Goal: Check status

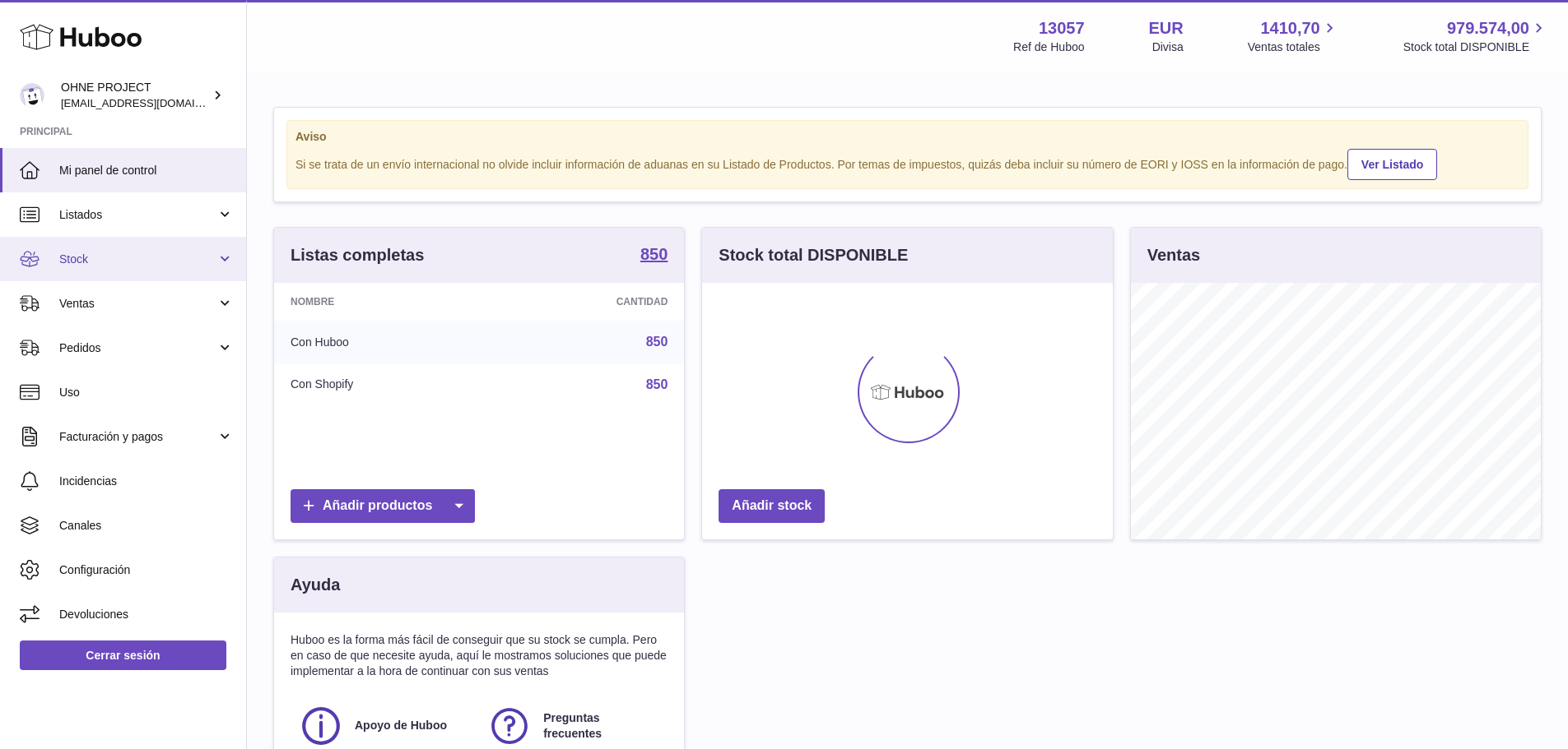
scroll to position [256, 410]
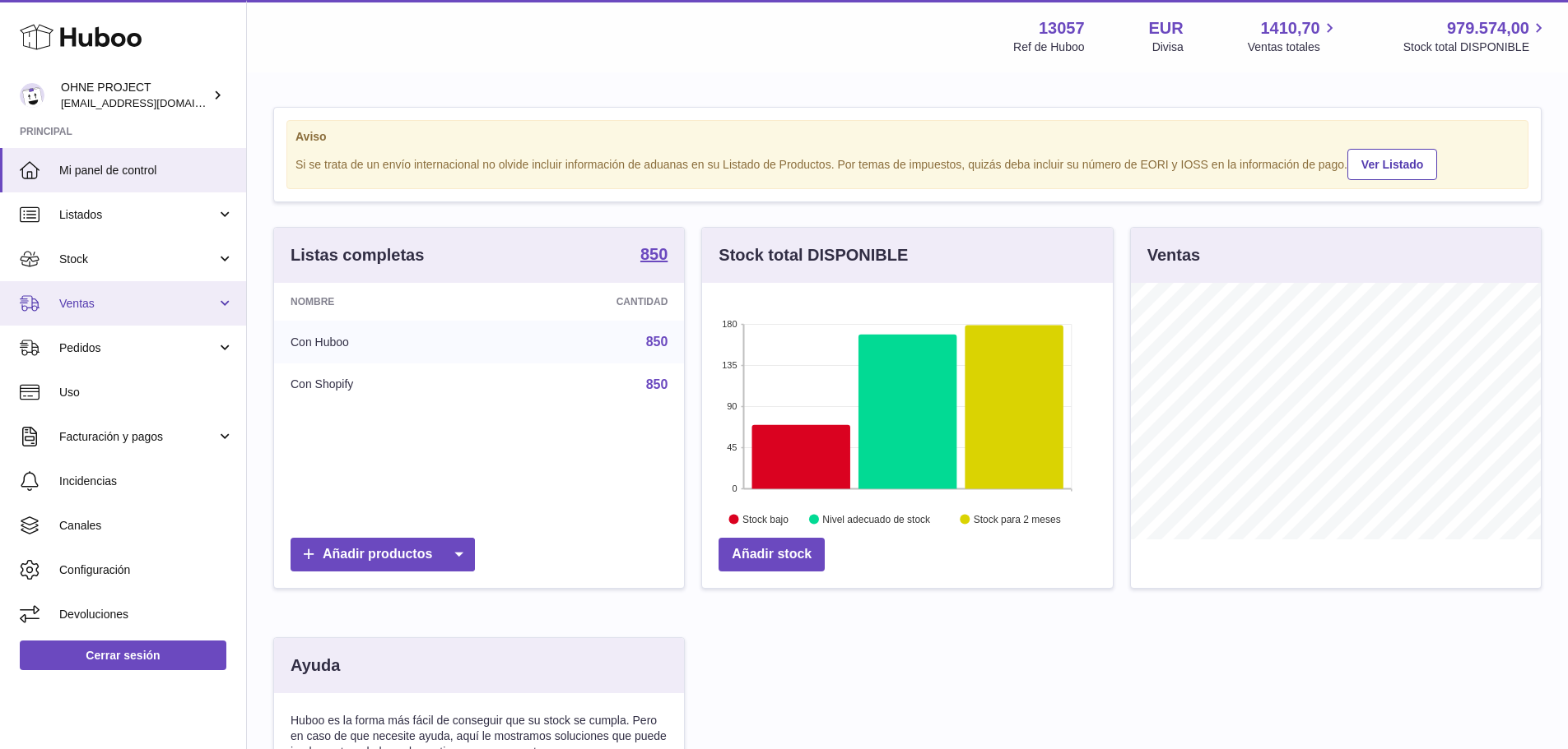
click at [120, 300] on span "Ventas" at bounding box center [138, 303] width 158 height 15
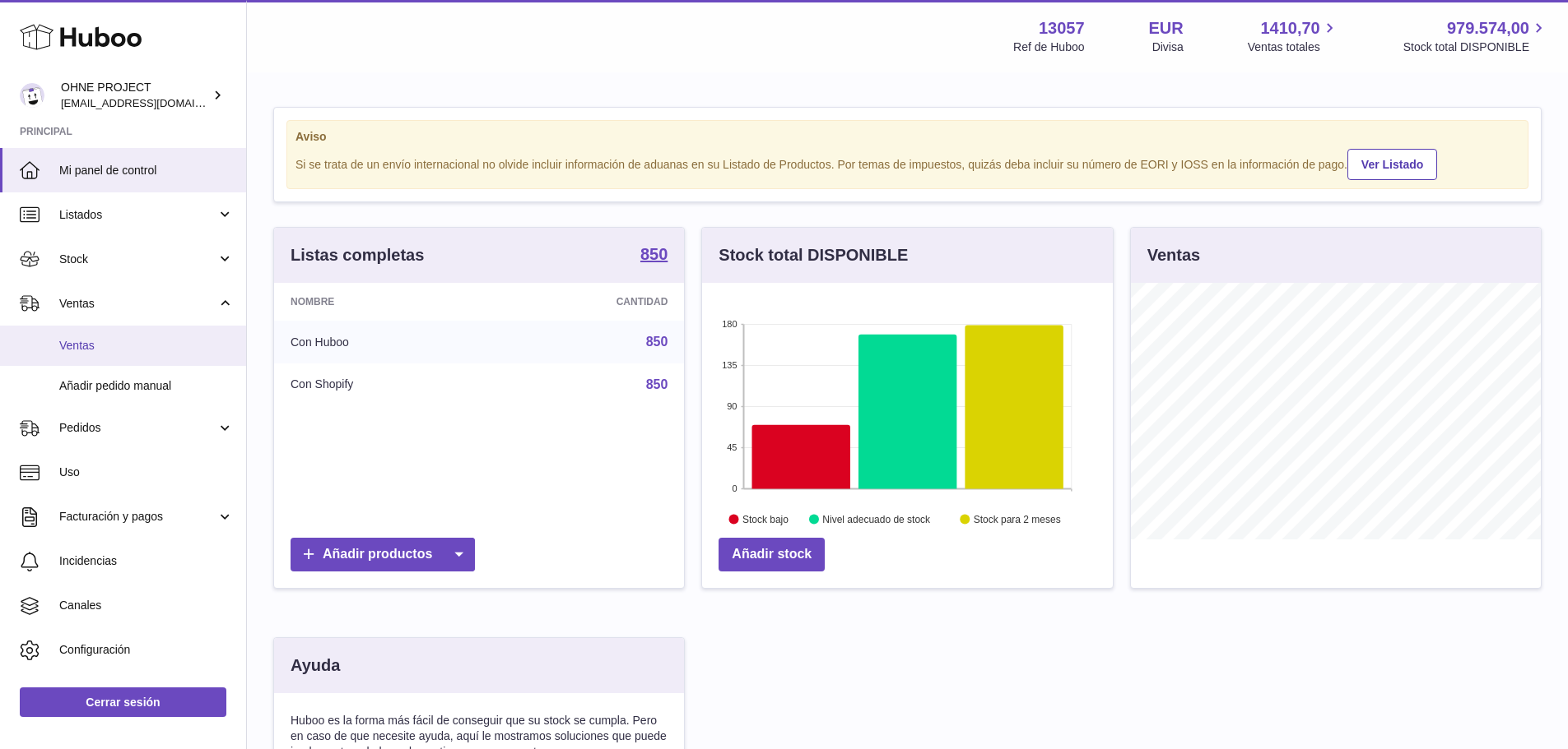
click at [110, 346] on span "Ventas" at bounding box center [147, 346] width 175 height 15
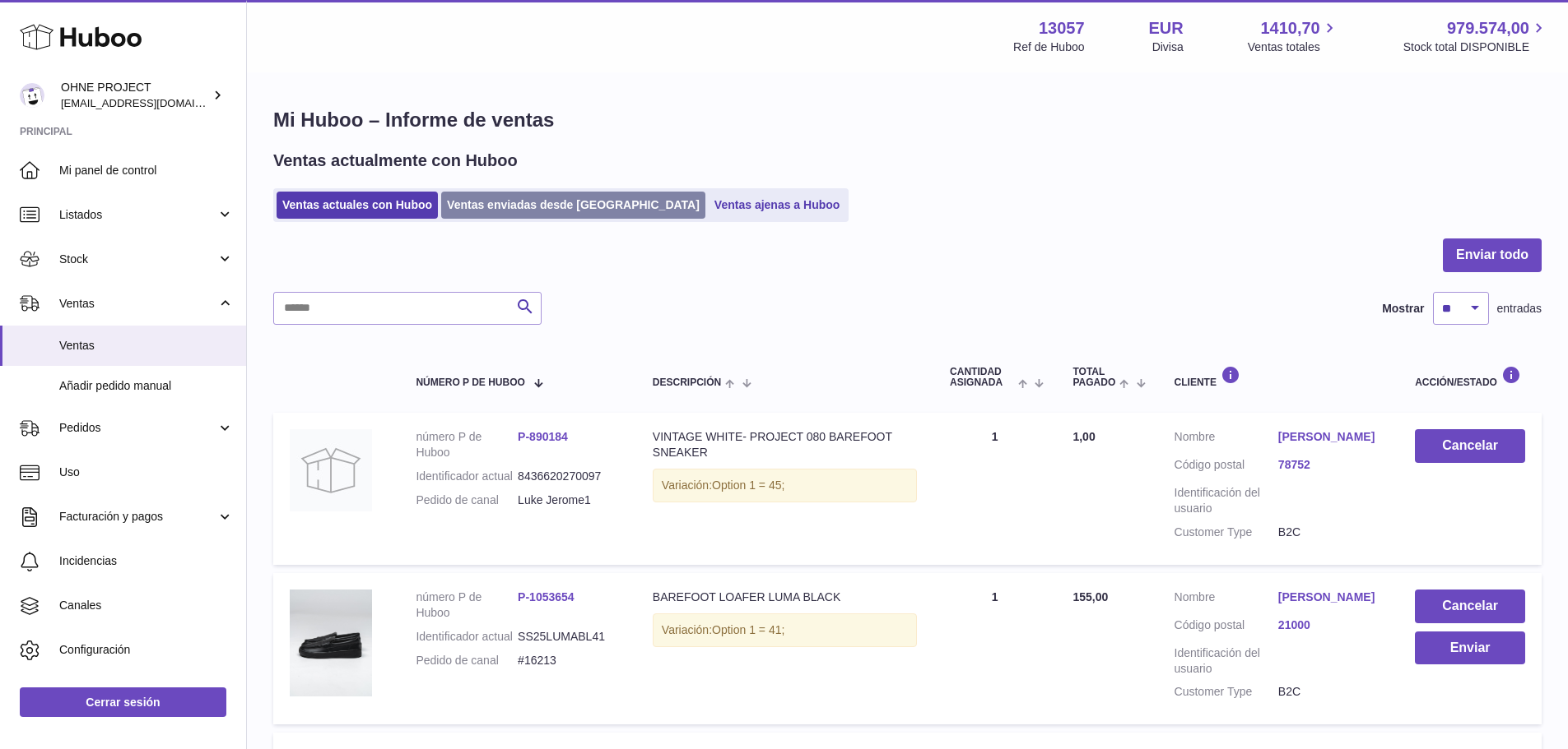
click at [515, 209] on link "Ventas enviadas desde [GEOGRAPHIC_DATA]" at bounding box center [573, 205] width 264 height 27
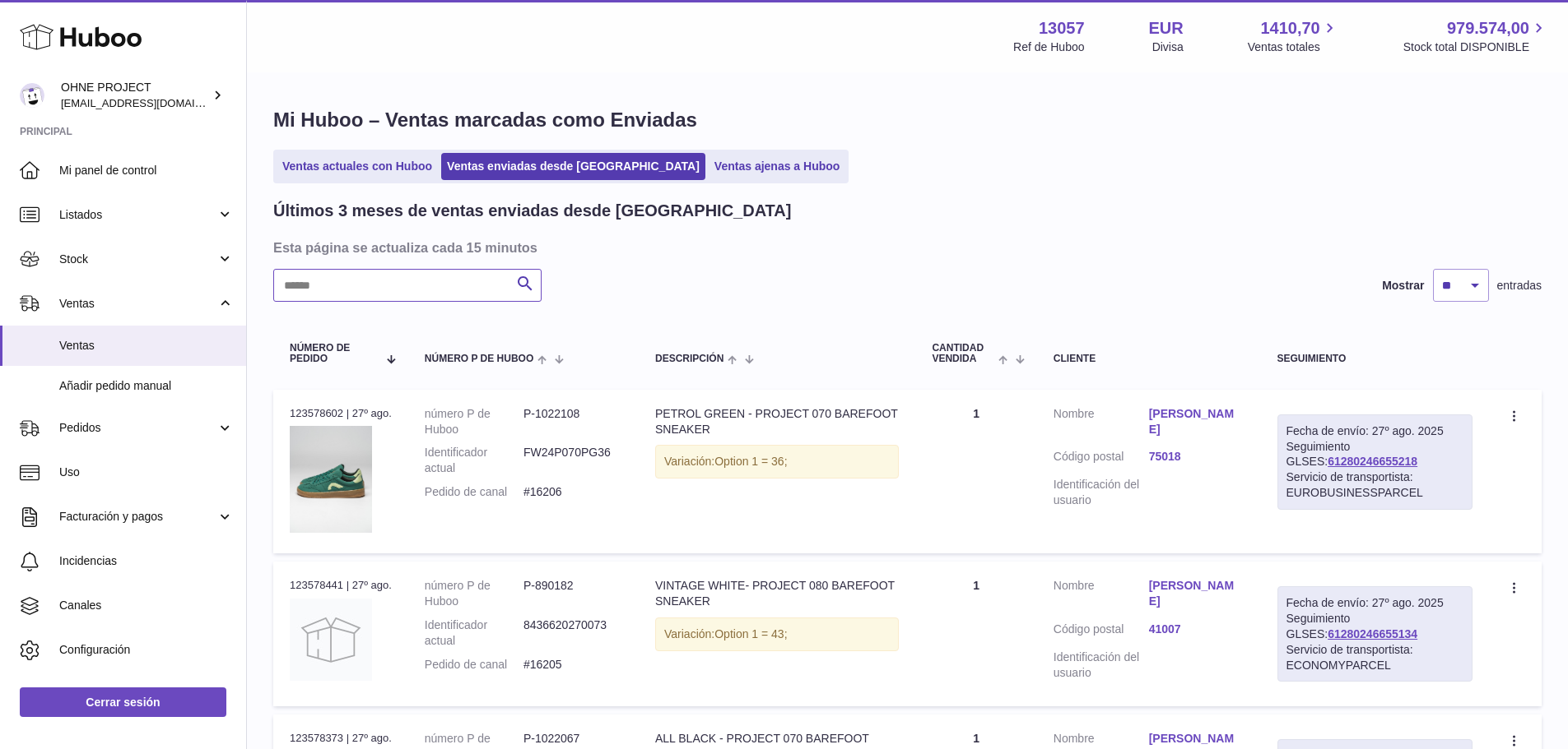
click at [407, 281] on input "text" at bounding box center [406, 285] width 268 height 33
paste input "*****"
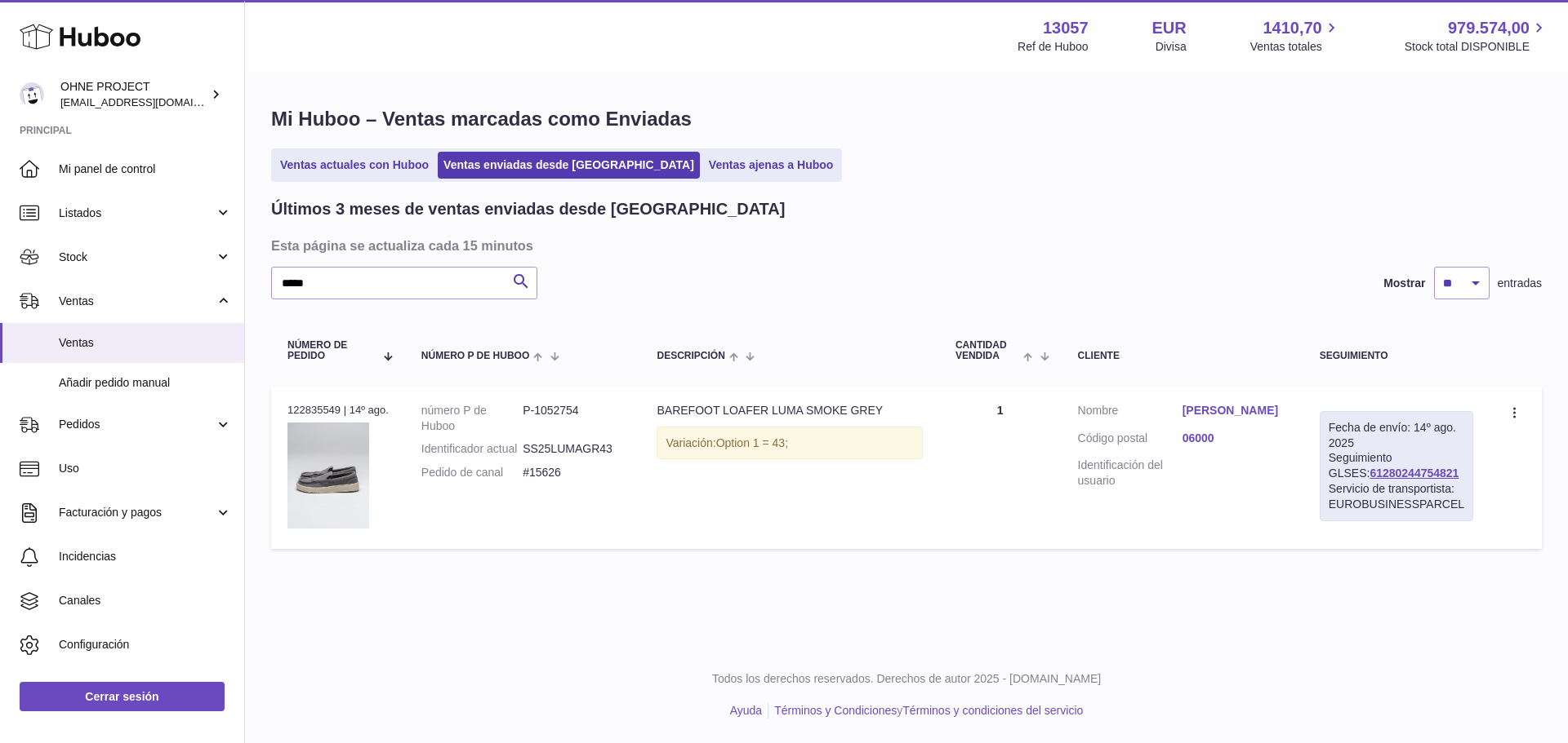
drag, startPoint x: 1439, startPoint y: 473, endPoint x: 1315, endPoint y: 483, distance: 124.4
click at [1328, 474] on td "Fecha de envío: 14º ago. 2025 Seguimiento GLSES: 61280244754821 Servicio de tra…" at bounding box center [1395, 468] width 186 height 162
copy link "61280244754821"
drag, startPoint x: 244, startPoint y: 280, endPoint x: 209, endPoint y: 282, distance: 35.1
click at [209, 280] on div "Huboo OHNE PROJECT internalAdmin-13057@internal.huboo.com Principal Mi panel de…" at bounding box center [784, 372] width 1568 height 743
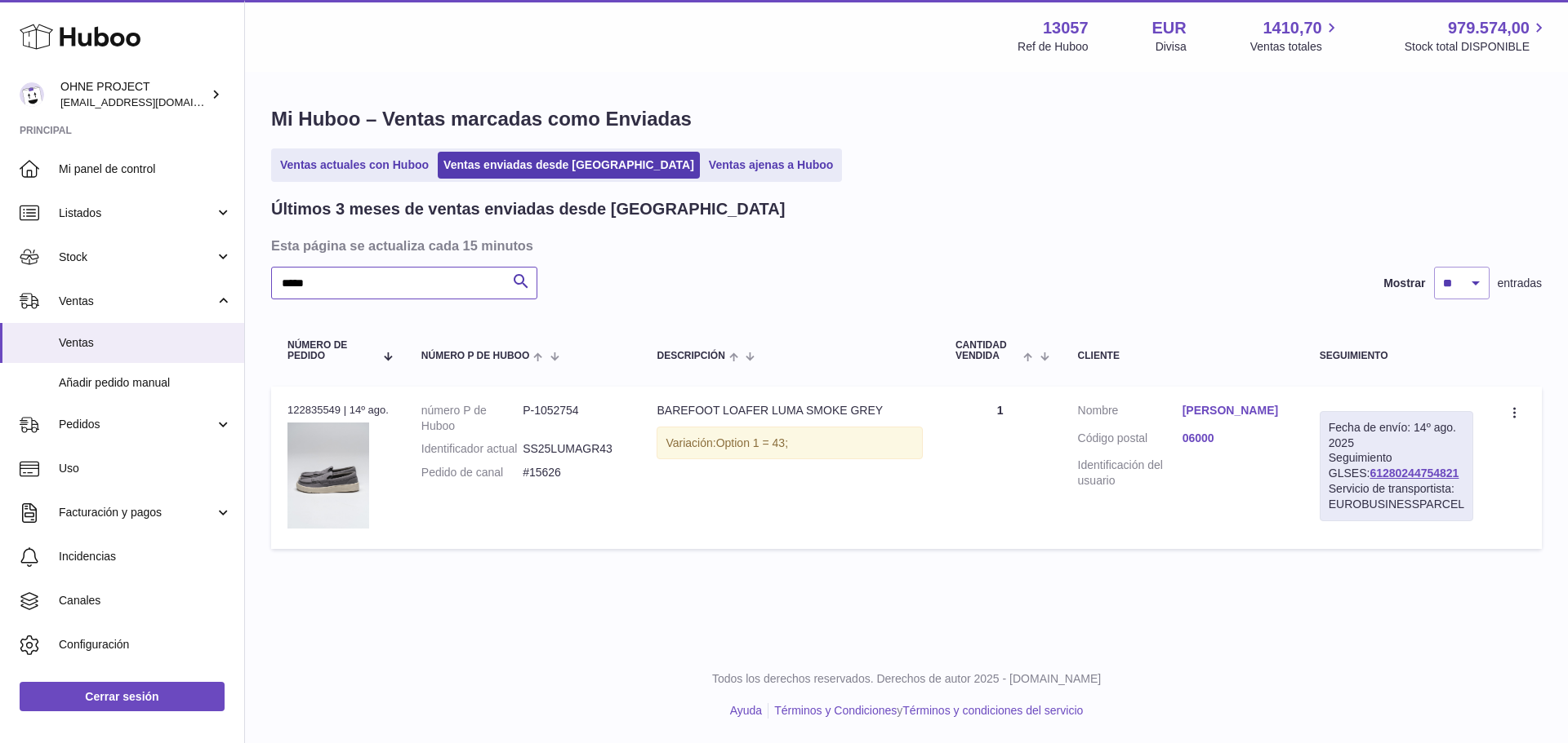
paste input "text"
type input "*****"
drag, startPoint x: 1437, startPoint y: 470, endPoint x: 1333, endPoint y: 474, distance: 104.1
click at [1333, 474] on div "Fecha de envío: 20º ago. 2025 Seguimiento GLSES: 61280245504398 Servicio de tra…" at bounding box center [1391, 467] width 164 height 110
copy link "61280245504398"
